Goal: Contribute content

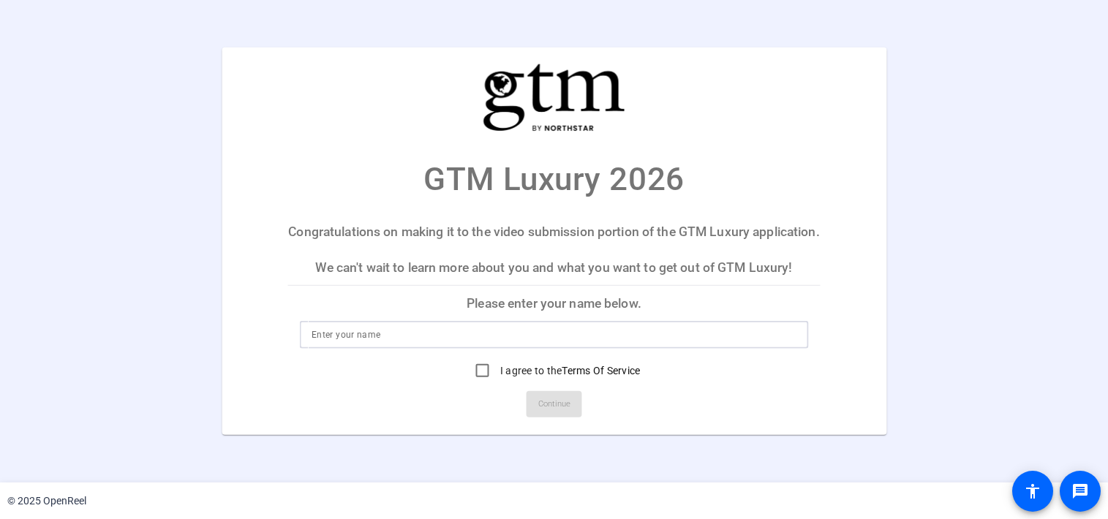
click at [538, 344] on input at bounding box center [553, 335] width 485 height 18
type input "[PERSON_NAME]"
click at [483, 385] on input "I agree to the Terms Of Service" at bounding box center [482, 370] width 29 height 29
checkbox input "true"
click at [547, 415] on span "Continue" at bounding box center [554, 404] width 32 height 22
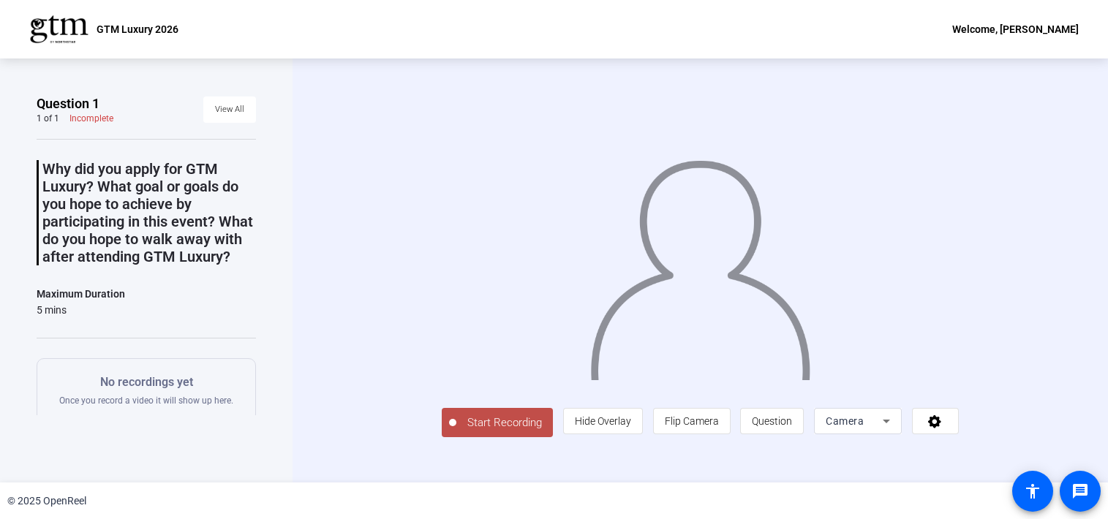
scroll to position [18, 0]
click at [792, 427] on span "Question" at bounding box center [772, 421] width 40 height 12
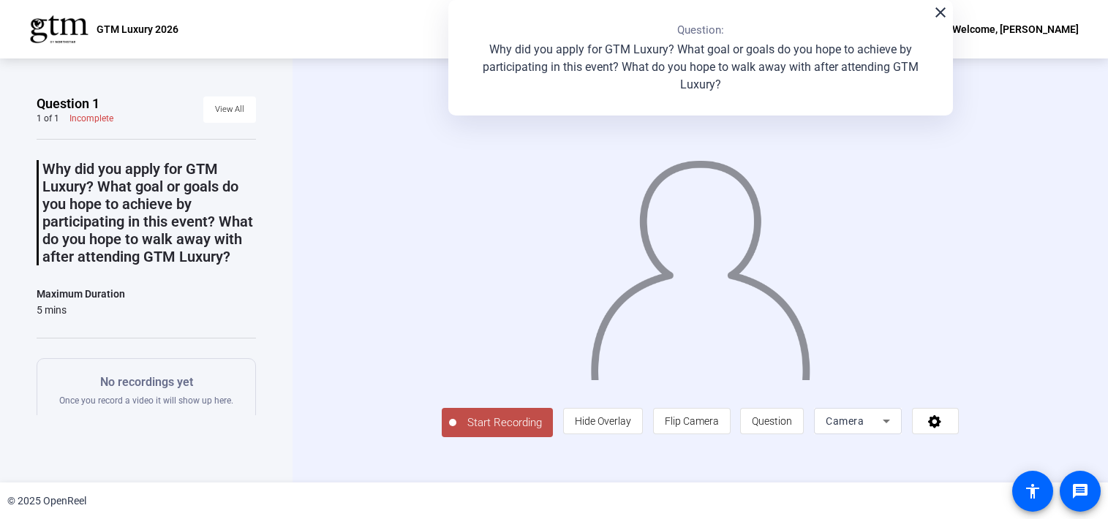
drag, startPoint x: 418, startPoint y: 455, endPoint x: 447, endPoint y: 458, distance: 29.5
click at [456, 431] on span "Start Recording" at bounding box center [504, 423] width 96 height 17
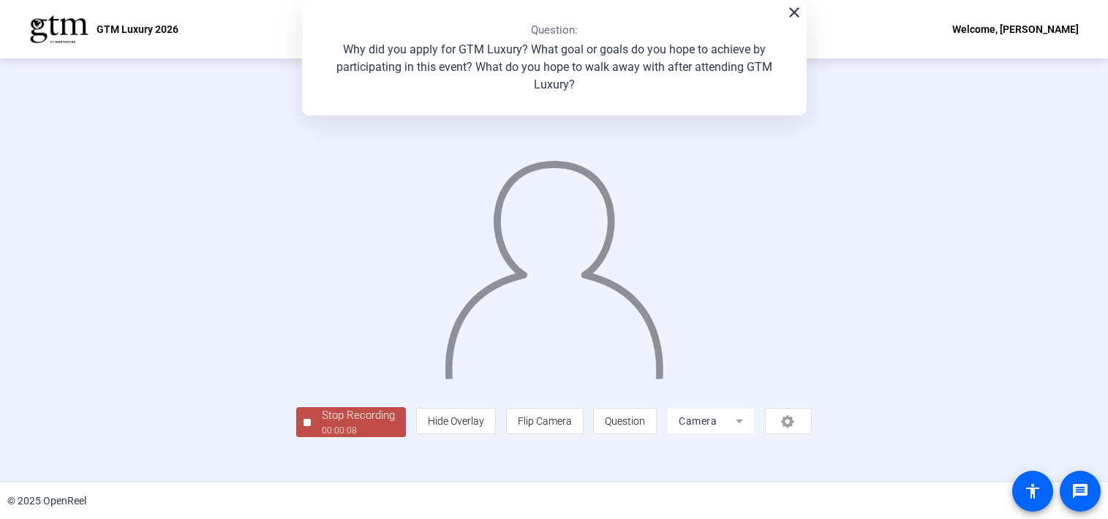
scroll to position [51, 0]
click at [322, 424] on div "Stop Recording" at bounding box center [358, 415] width 73 height 17
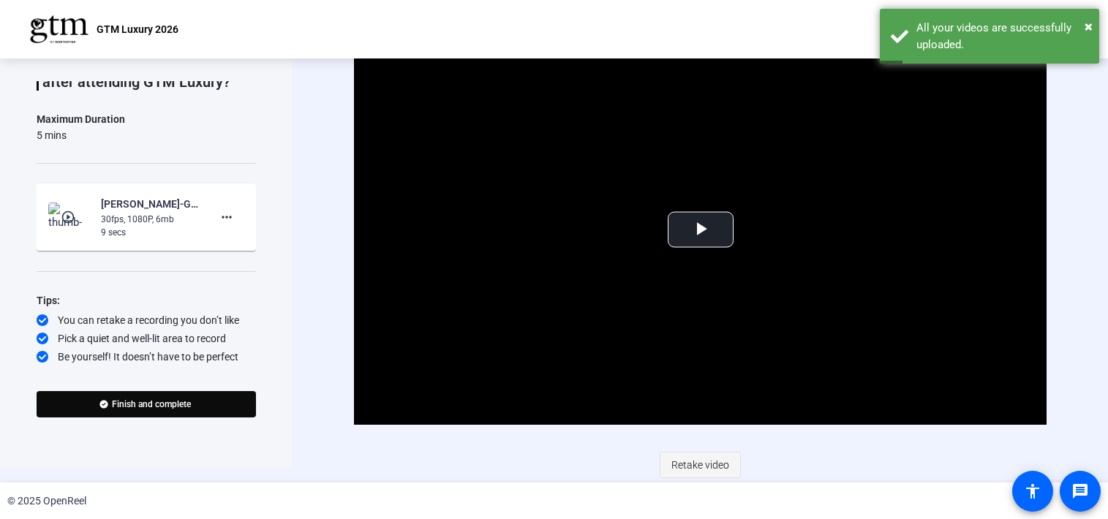
scroll to position [14, 0]
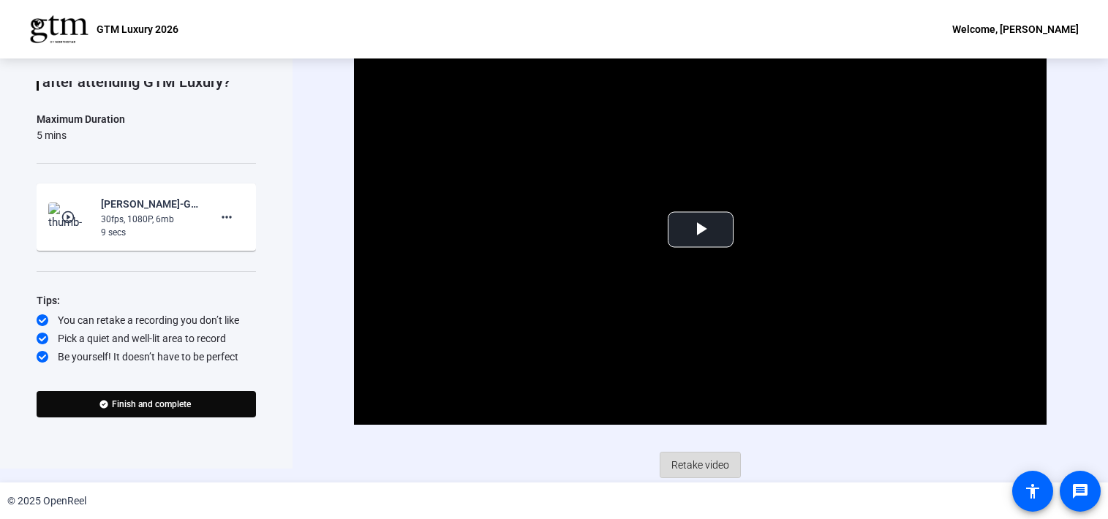
click at [700, 466] on span "Retake video" at bounding box center [700, 465] width 58 height 28
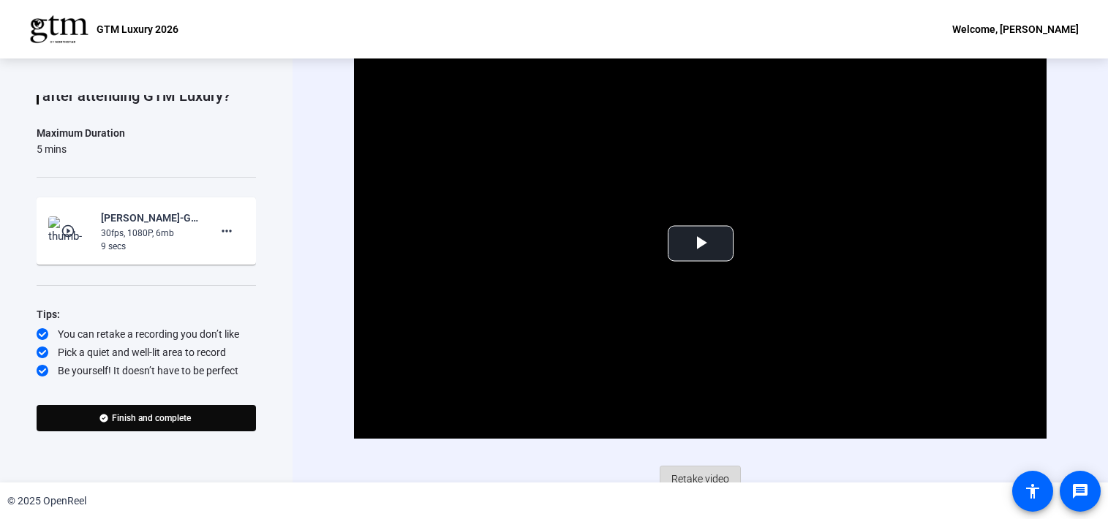
scroll to position [74, 0]
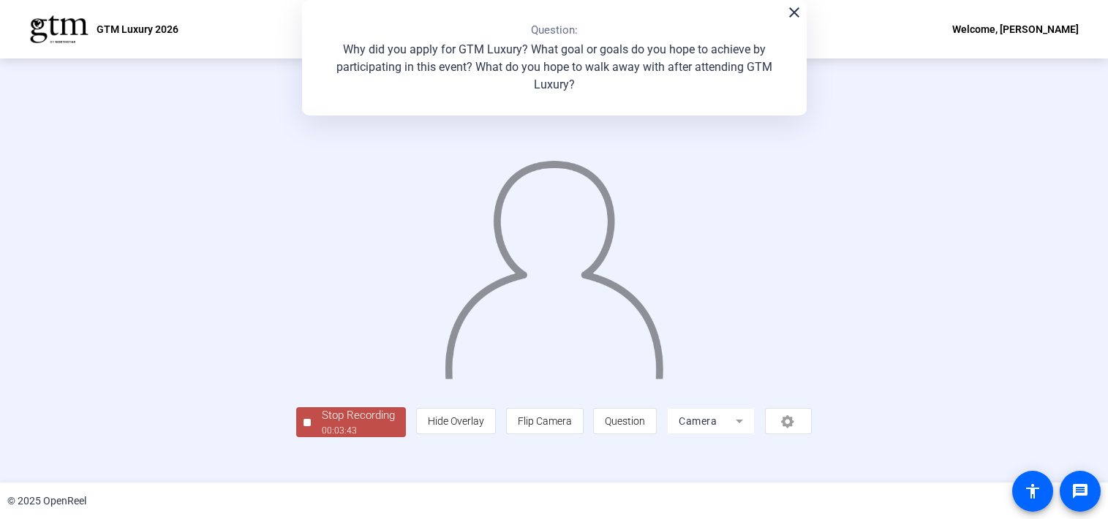
drag, startPoint x: 751, startPoint y: 396, endPoint x: 711, endPoint y: 424, distance: 49.3
click at [751, 393] on div at bounding box center [553, 248] width 515 height 289
click at [322, 437] on div "00:03:45" at bounding box center [358, 430] width 73 height 13
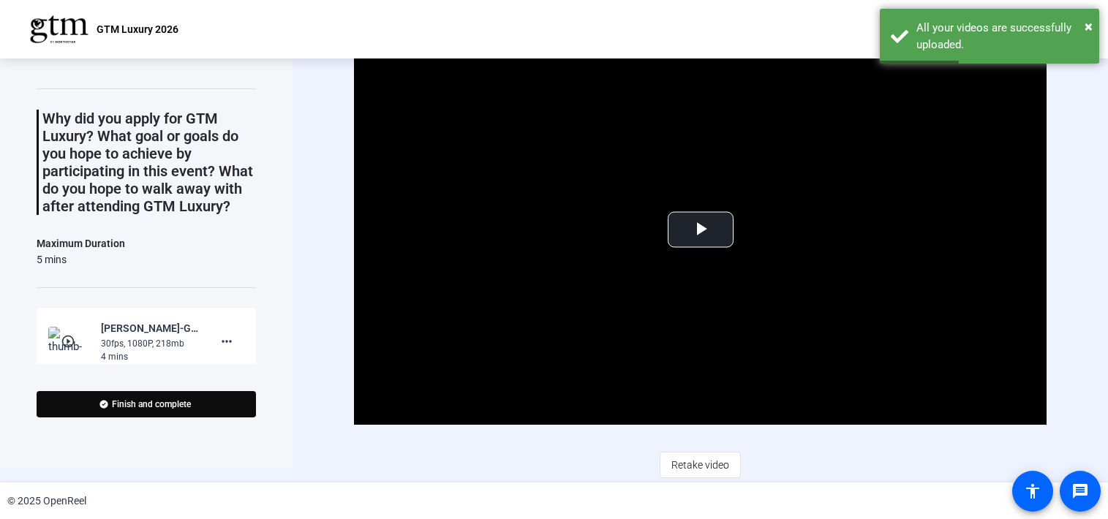
scroll to position [14, 0]
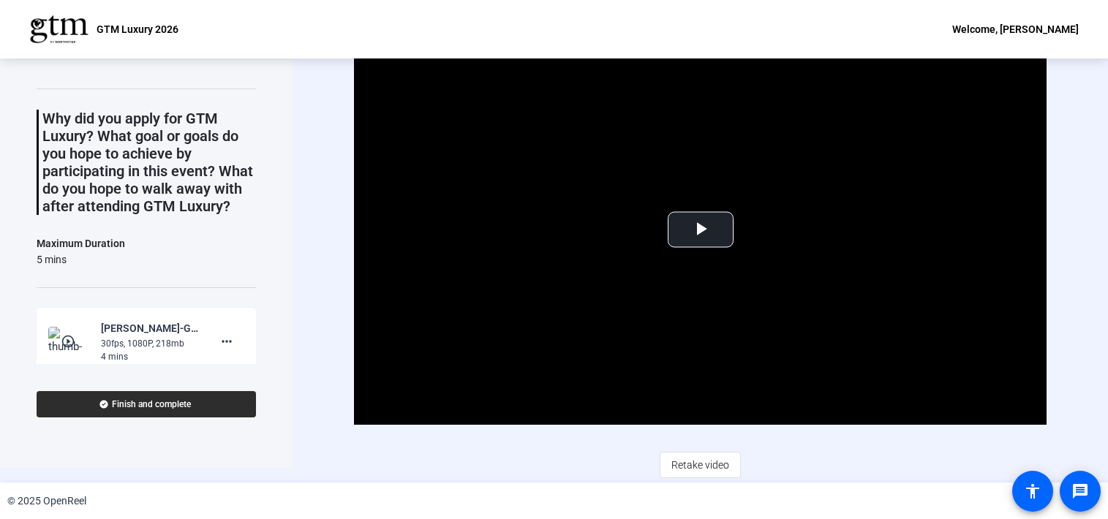
click at [162, 406] on span "Finish and complete" at bounding box center [151, 404] width 79 height 12
